Goal: Information Seeking & Learning: Understand process/instructions

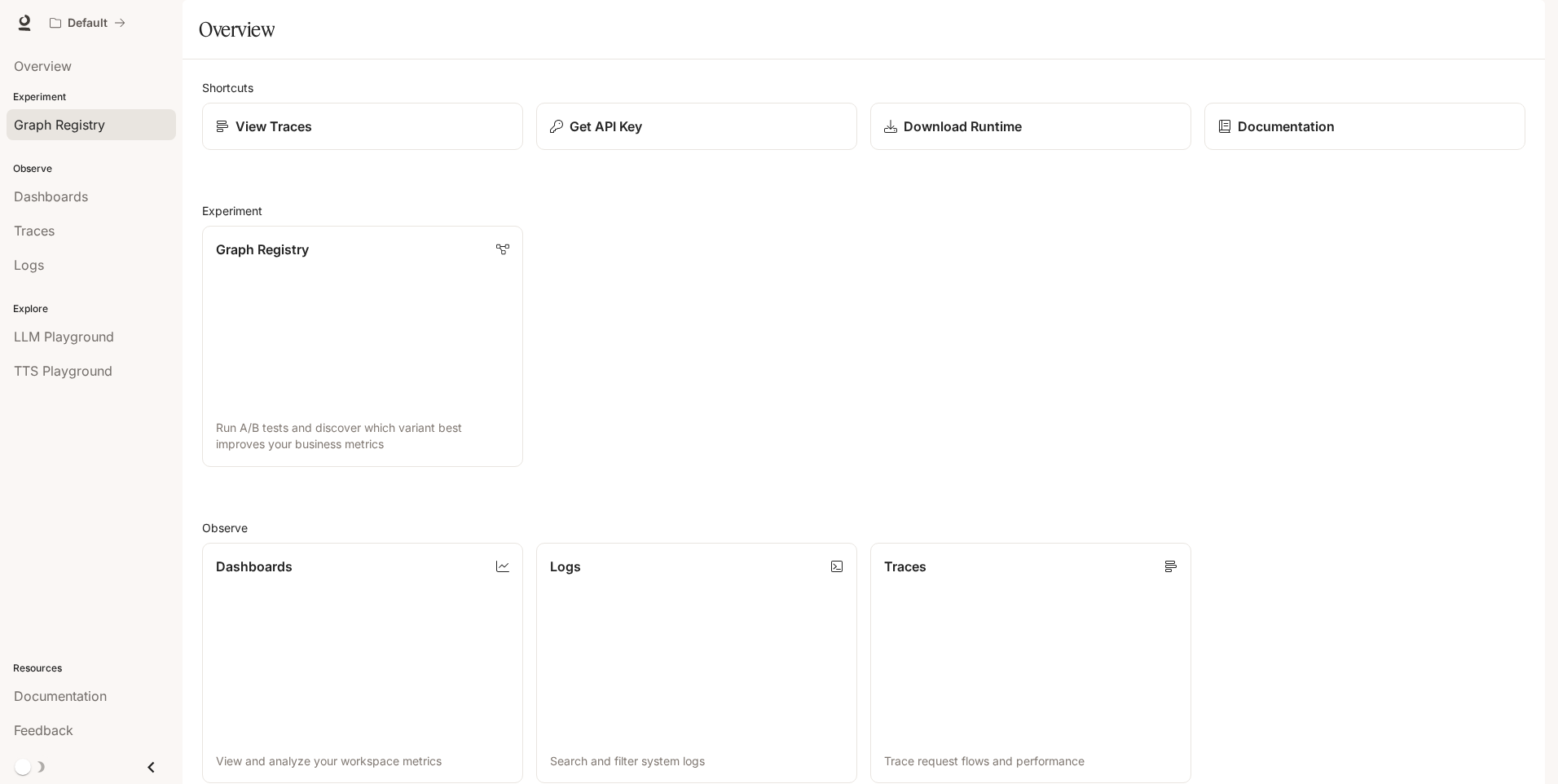
click at [88, 123] on span "Graph Registry" at bounding box center [60, 124] width 91 height 20
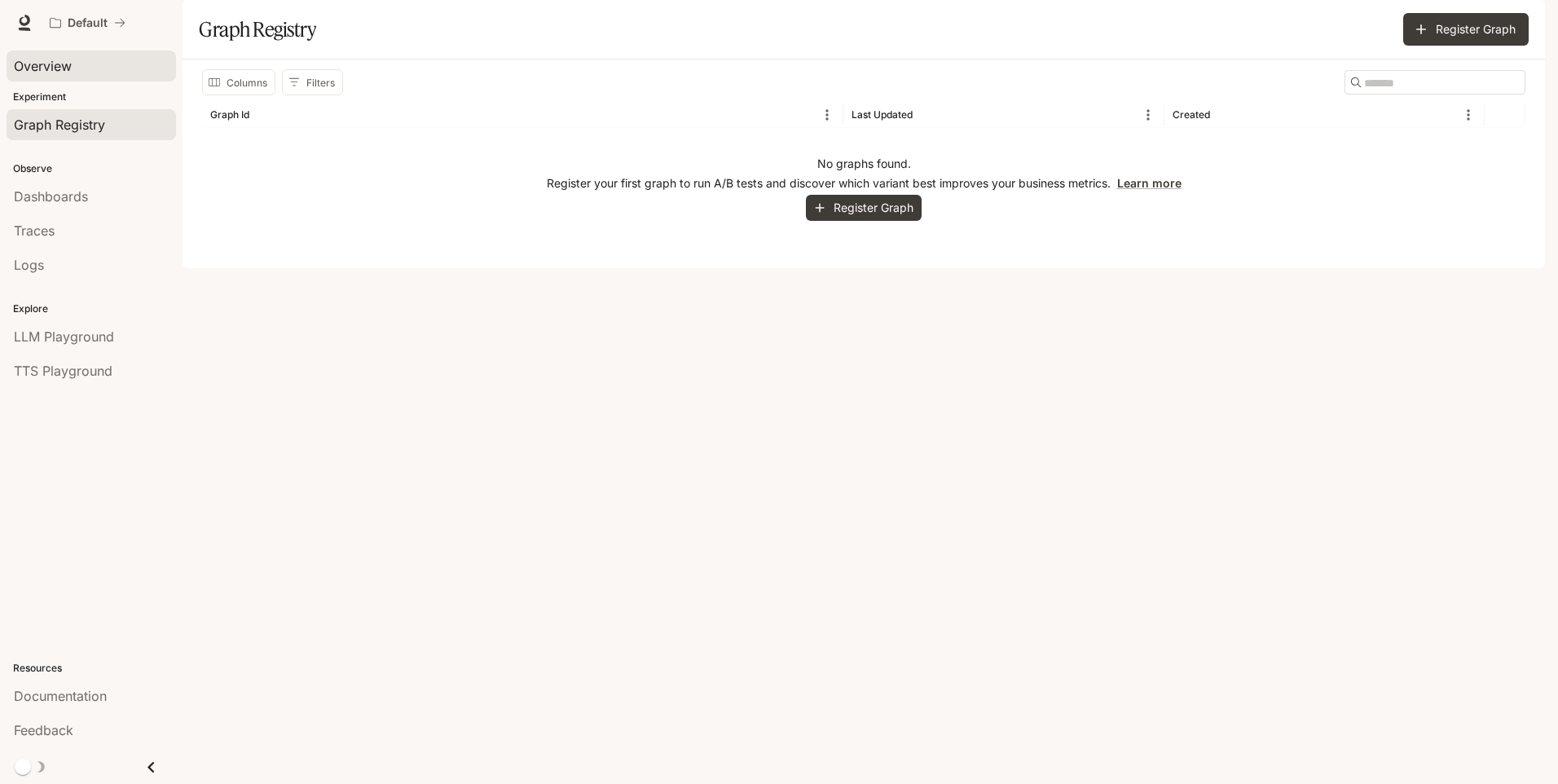
click at [91, 79] on link "Overview" at bounding box center [91, 66] width 169 height 31
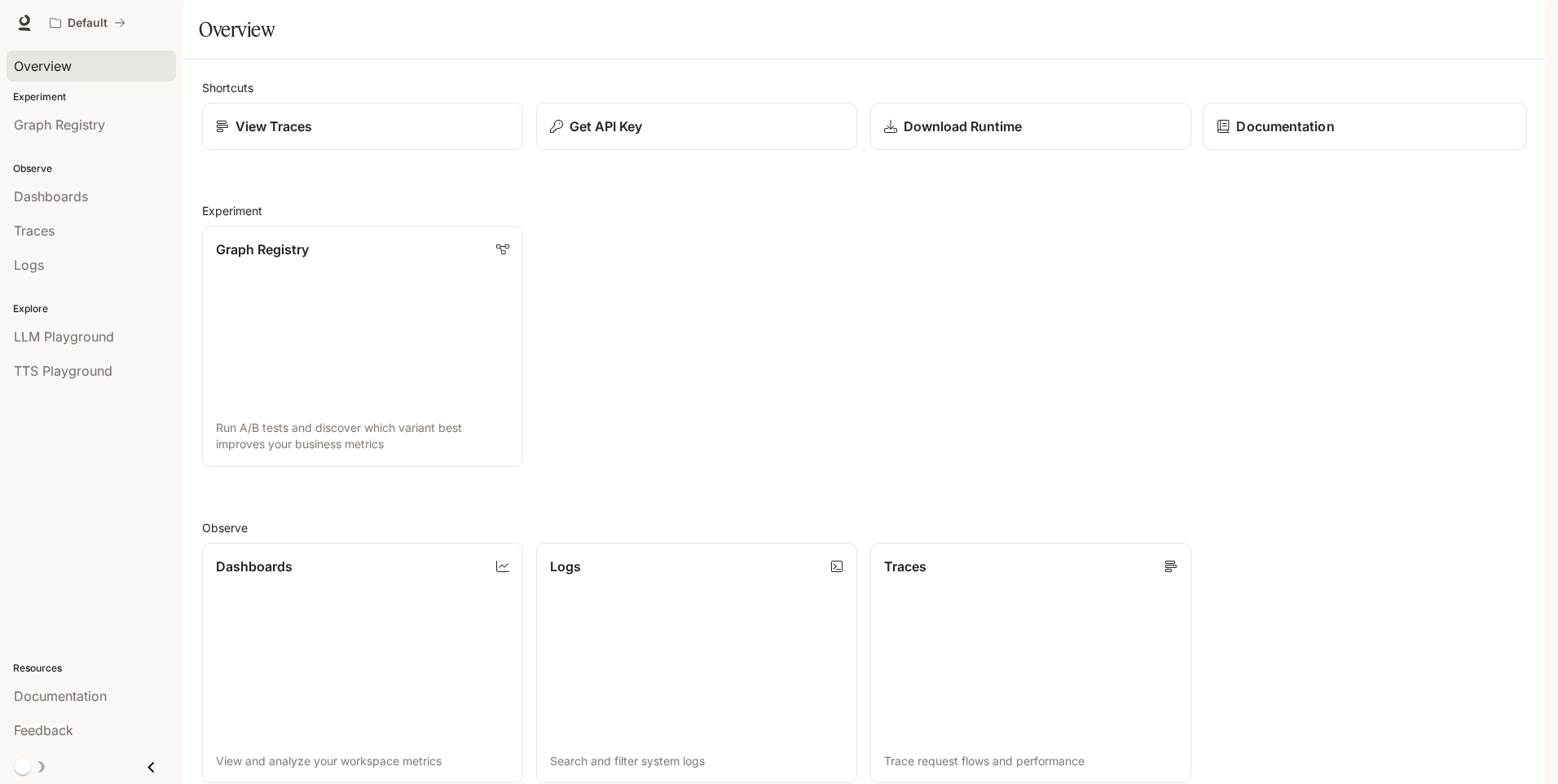
click at [1265, 136] on p "Documentation" at bounding box center [1285, 126] width 98 height 20
